Goal: Entertainment & Leisure: Browse casually

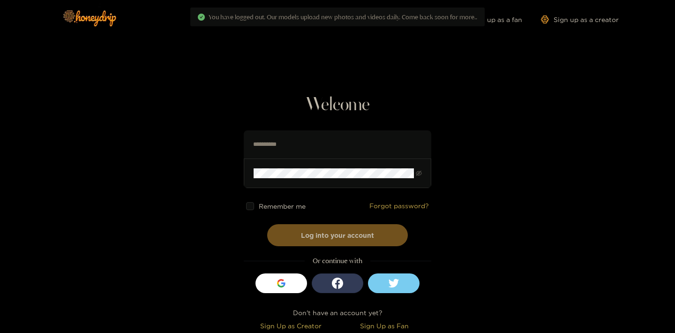
click at [254, 208] on span at bounding box center [250, 206] width 8 height 8
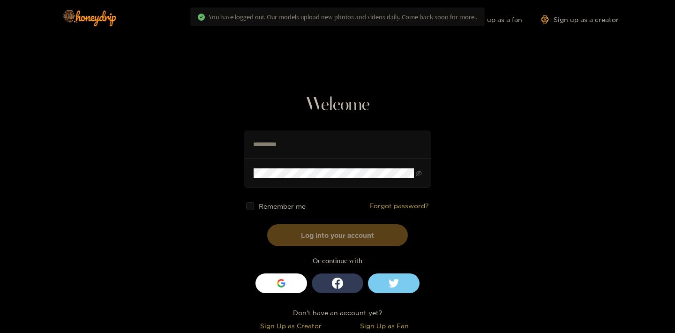
click at [298, 241] on button "Log into your account" at bounding box center [337, 235] width 141 height 22
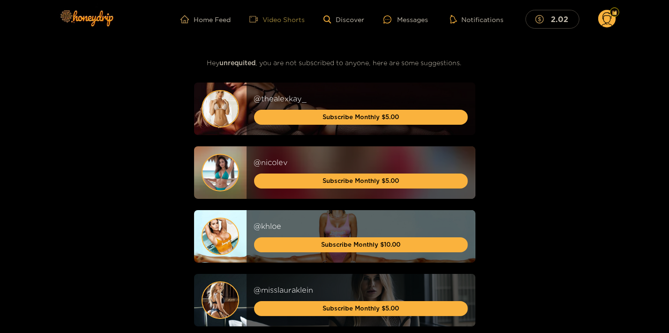
click at [298, 19] on link "Video Shorts" at bounding box center [277, 19] width 55 height 8
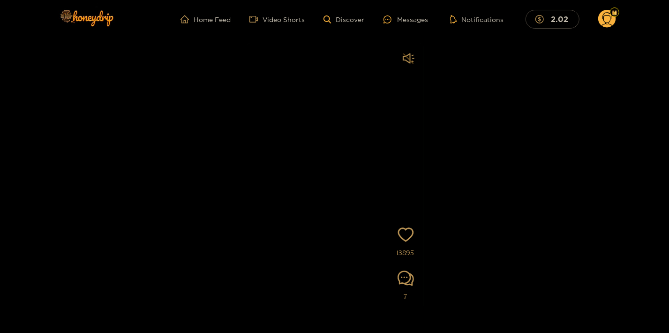
click at [357, 116] on video at bounding box center [335, 205] width 178 height 324
click at [372, 106] on video at bounding box center [335, 205] width 178 height 324
click at [298, 25] on ul "Home Feed Video Shorts Discover Messages Notifications 2.02" at bounding box center [398, 19] width 435 height 19
click at [295, 21] on link "Video Shorts" at bounding box center [277, 19] width 55 height 8
click at [555, 153] on div "[PERSON_NAME] Subscribe Videos are of actual models on the site 13895 7" at bounding box center [334, 171] width 669 height 267
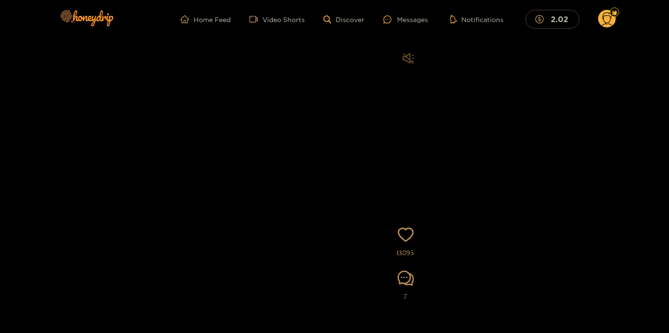
click at [404, 57] on icon "sound" at bounding box center [408, 58] width 11 height 10
click at [409, 59] on icon "sound" at bounding box center [409, 59] width 12 height 12
click at [307, 188] on video at bounding box center [335, 205] width 178 height 324
click at [227, 17] on link "Home Feed" at bounding box center [206, 19] width 50 height 8
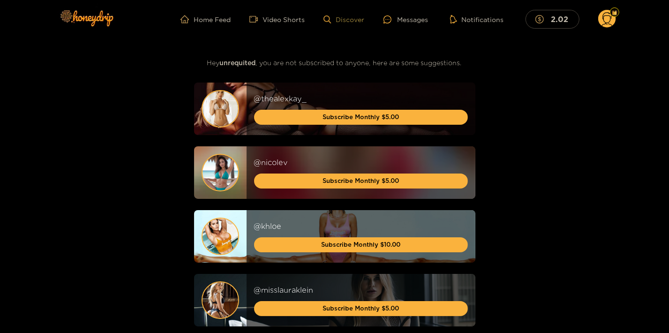
click at [349, 20] on link "Discover" at bounding box center [344, 19] width 41 height 8
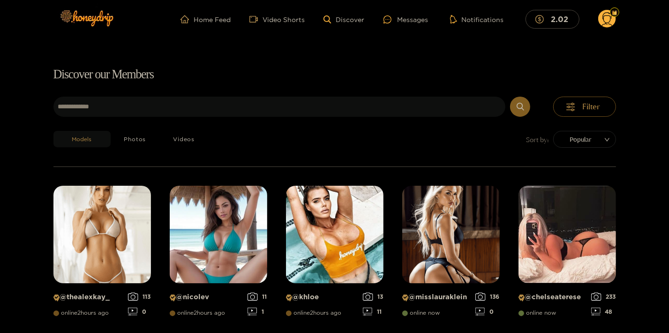
click at [582, 135] on span "Popular" at bounding box center [585, 139] width 49 height 14
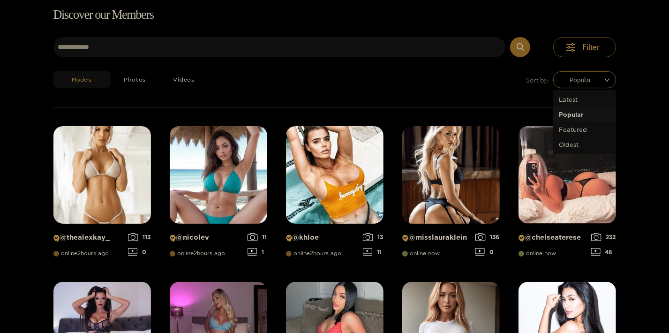
scroll to position [60, 0]
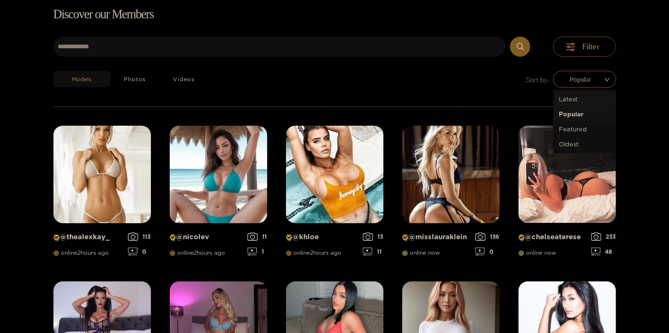
click at [569, 100] on div "Latest" at bounding box center [585, 99] width 52 height 10
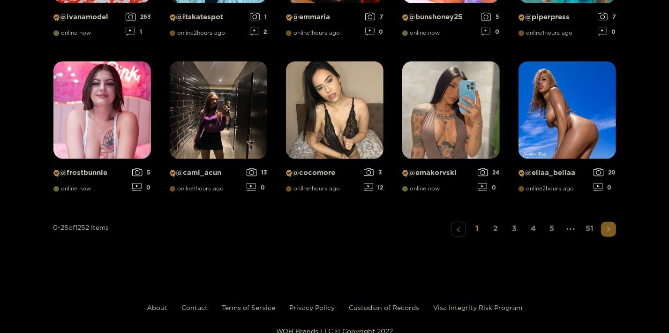
scroll to position [769, 0]
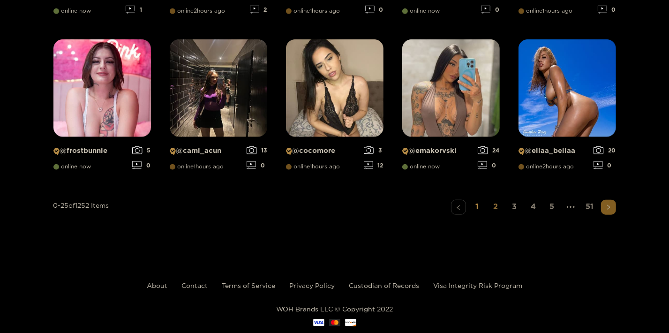
click at [493, 208] on link "2" at bounding box center [496, 207] width 15 height 14
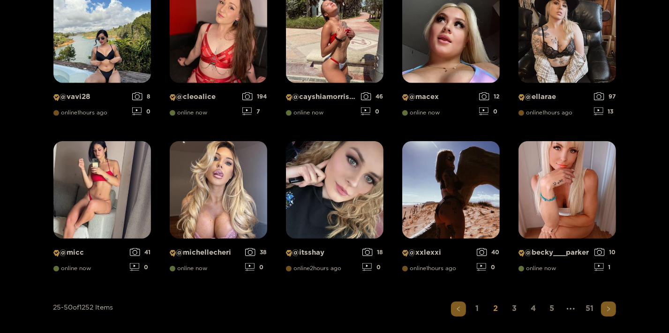
scroll to position [668, 0]
click at [512, 309] on link "3" at bounding box center [515, 308] width 15 height 14
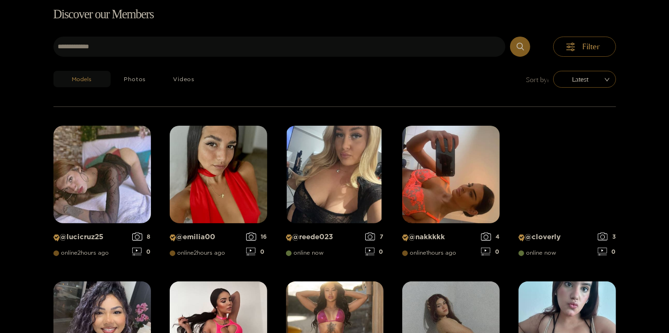
scroll to position [0, 0]
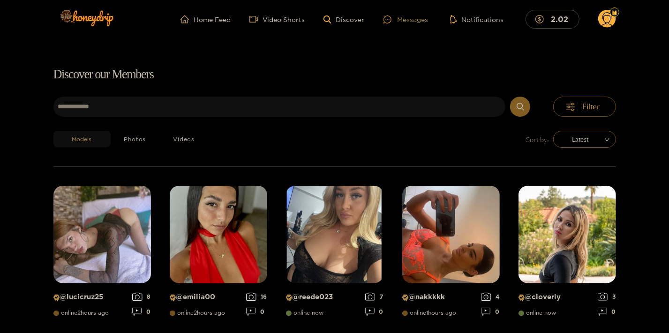
click at [413, 19] on div "Messages" at bounding box center [406, 19] width 45 height 11
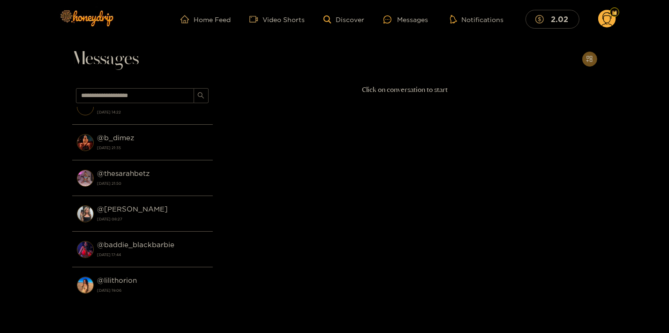
scroll to position [101, 0]
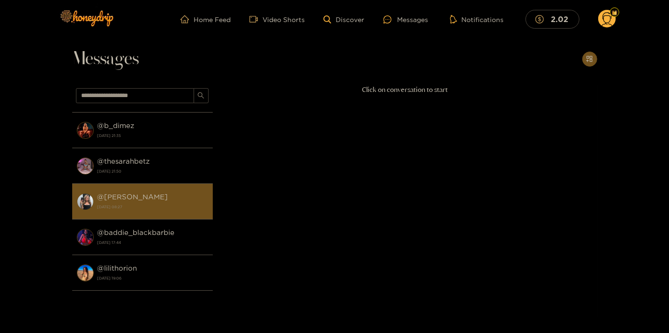
click at [185, 206] on strong "[DATE] 08:27" at bounding box center [153, 207] width 111 height 8
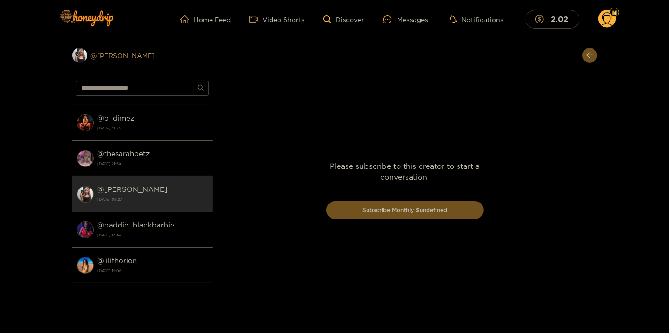
click at [111, 59] on div "Preview @ [PERSON_NAME]" at bounding box center [142, 55] width 141 height 15
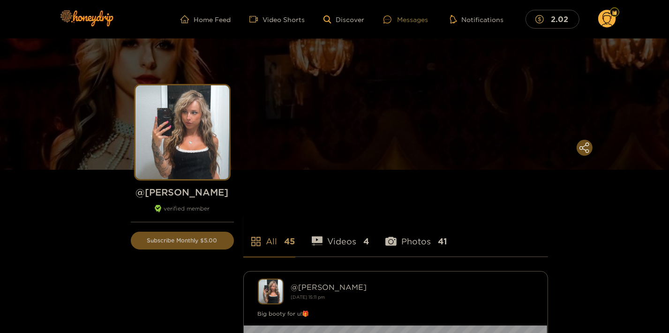
click at [405, 21] on div "Messages" at bounding box center [406, 19] width 45 height 11
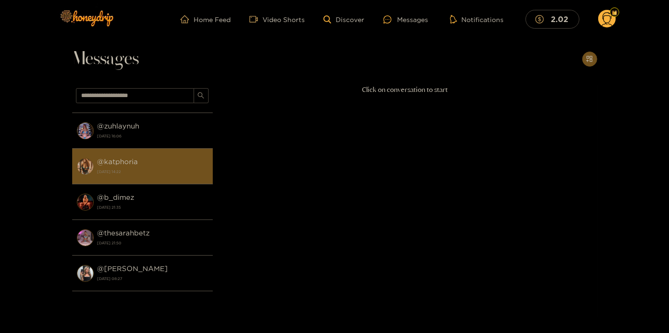
scroll to position [51, 0]
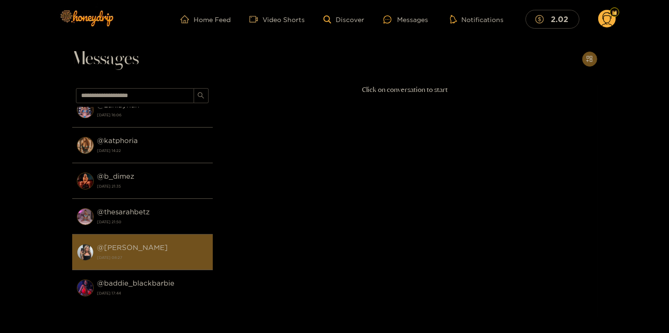
click at [135, 256] on strong "[DATE] 08:27" at bounding box center [153, 257] width 111 height 8
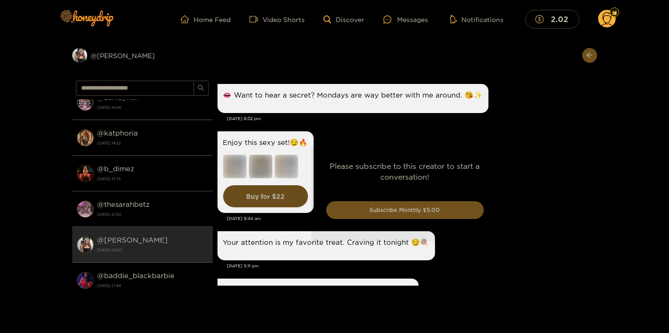
click at [527, 163] on div "Please subscribe to this creator to start a conversation! Subscribe Monthly $5.…" at bounding box center [405, 193] width 385 height 233
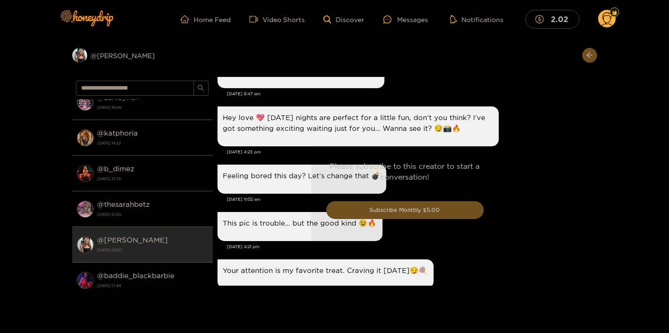
scroll to position [2215, 0]
